Goal: Find specific page/section: Find specific page/section

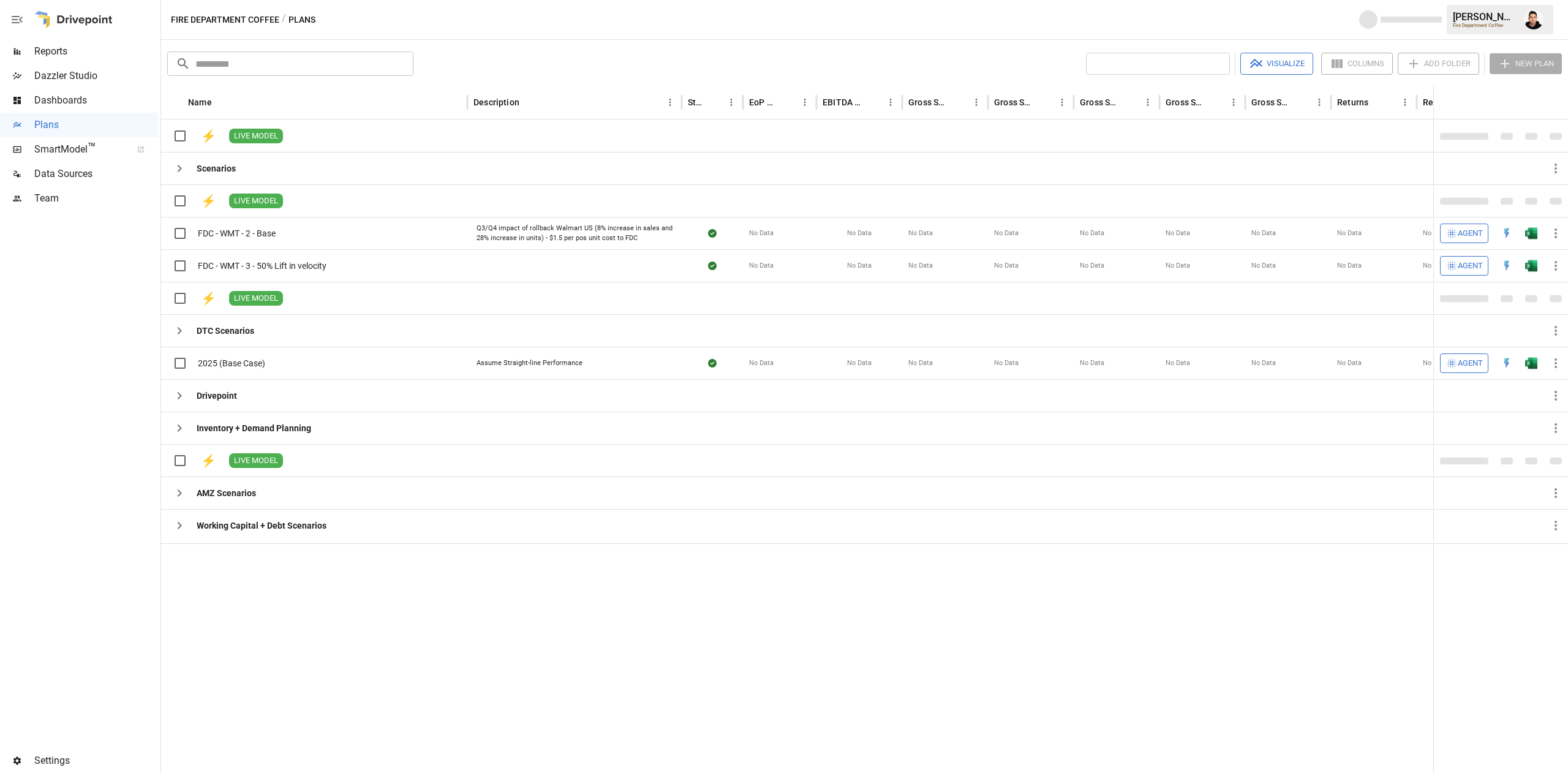
click at [971, 44] on div "​ ​ Visualize Columns Add Folder New Plan Name Description Status EoP Cash EBIT…" at bounding box center [864, 407] width 1407 height 733
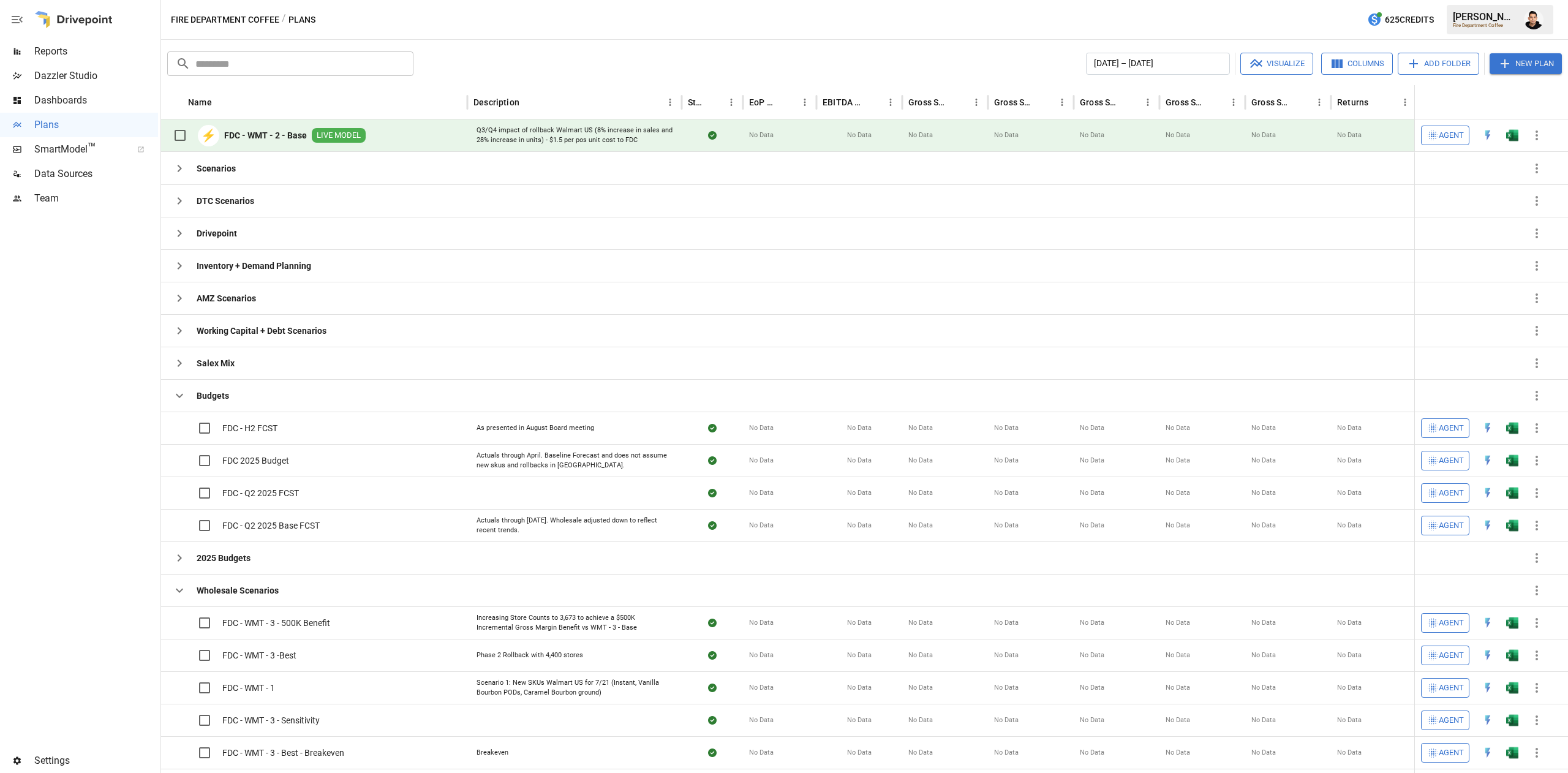
click at [1514, 121] on div at bounding box center [1513, 135] width 24 height 32
click at [1514, 132] on img "Open in Excel" at bounding box center [1513, 135] width 12 height 12
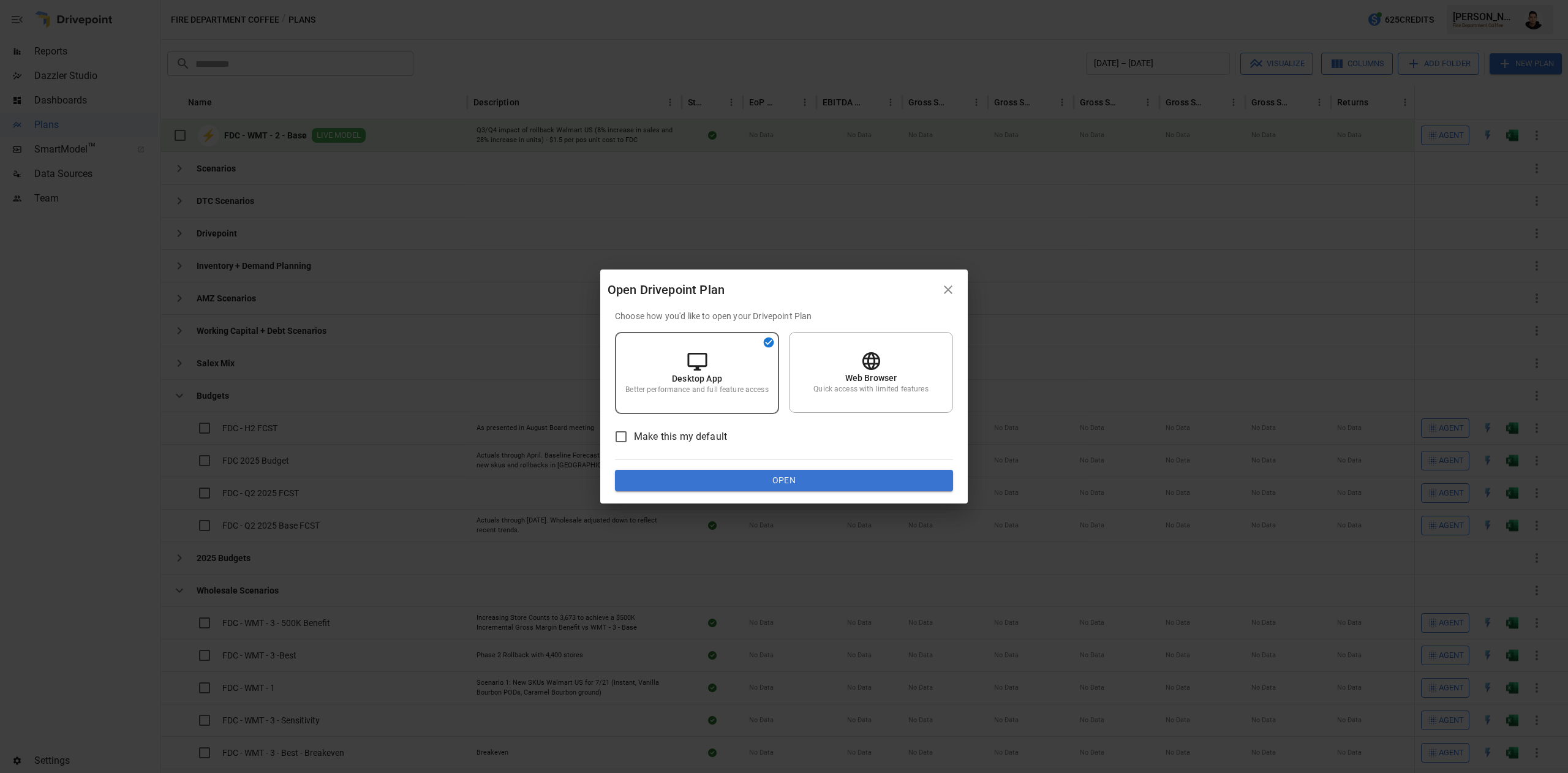
click at [897, 473] on button "Open" at bounding box center [784, 481] width 338 height 22
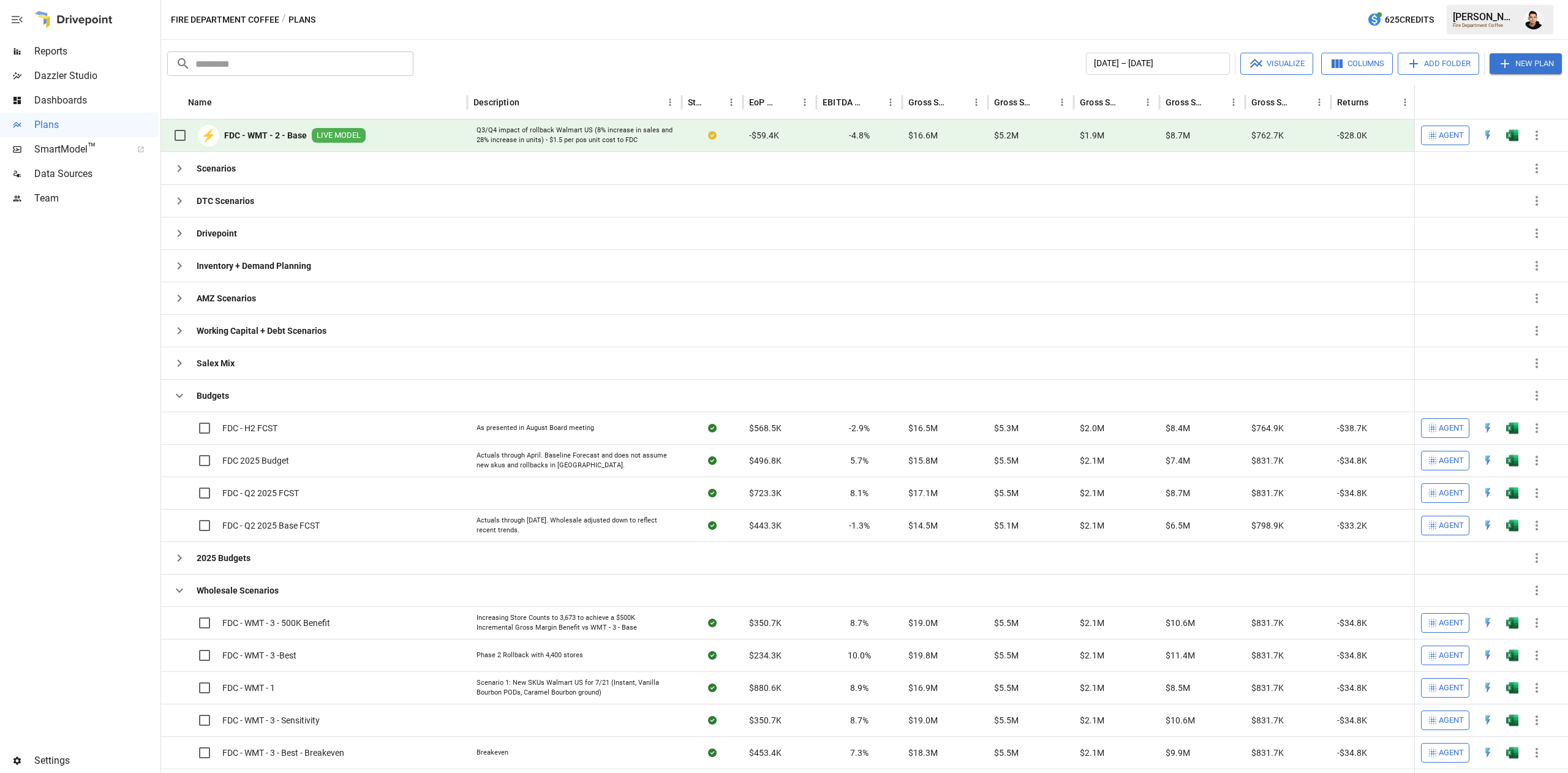
click at [97, 61] on div "Reports" at bounding box center [79, 51] width 158 height 24
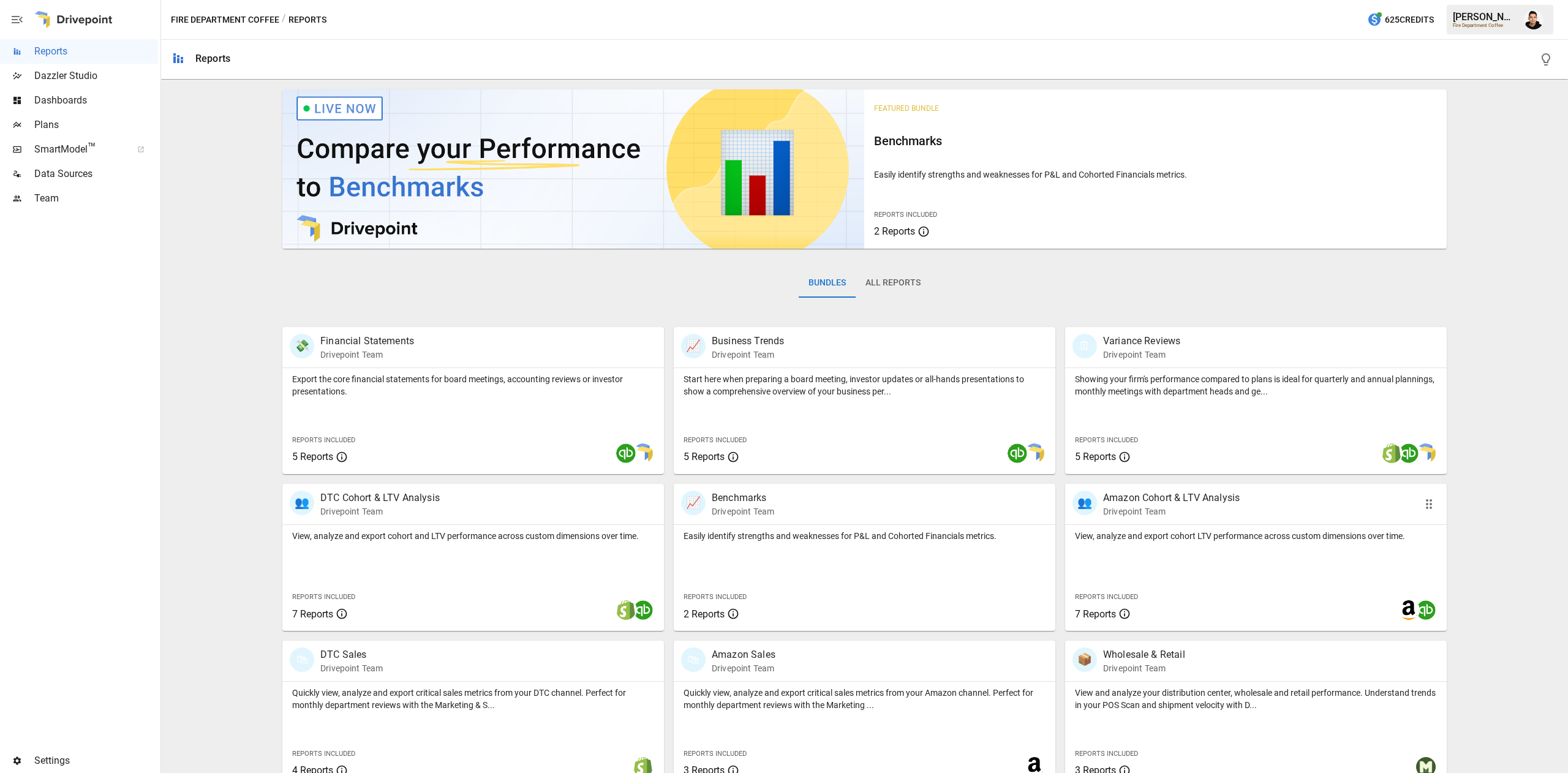
scroll to position [20, 0]
